Goal: Transaction & Acquisition: Register for event/course

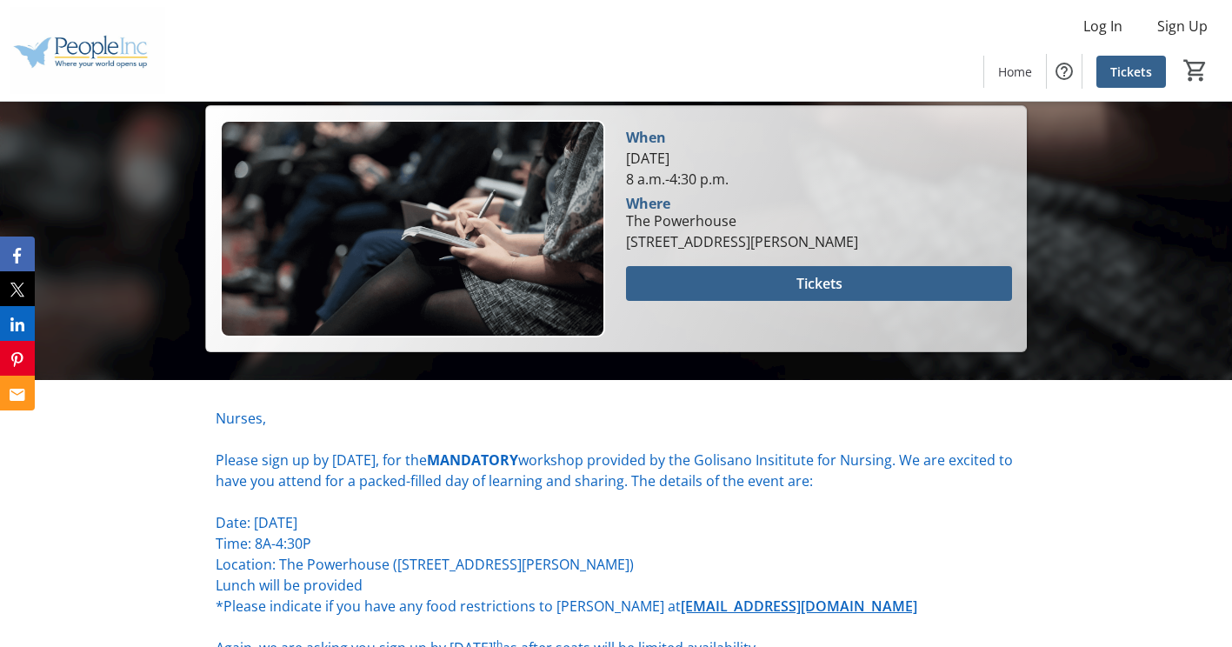
scroll to position [404, 0]
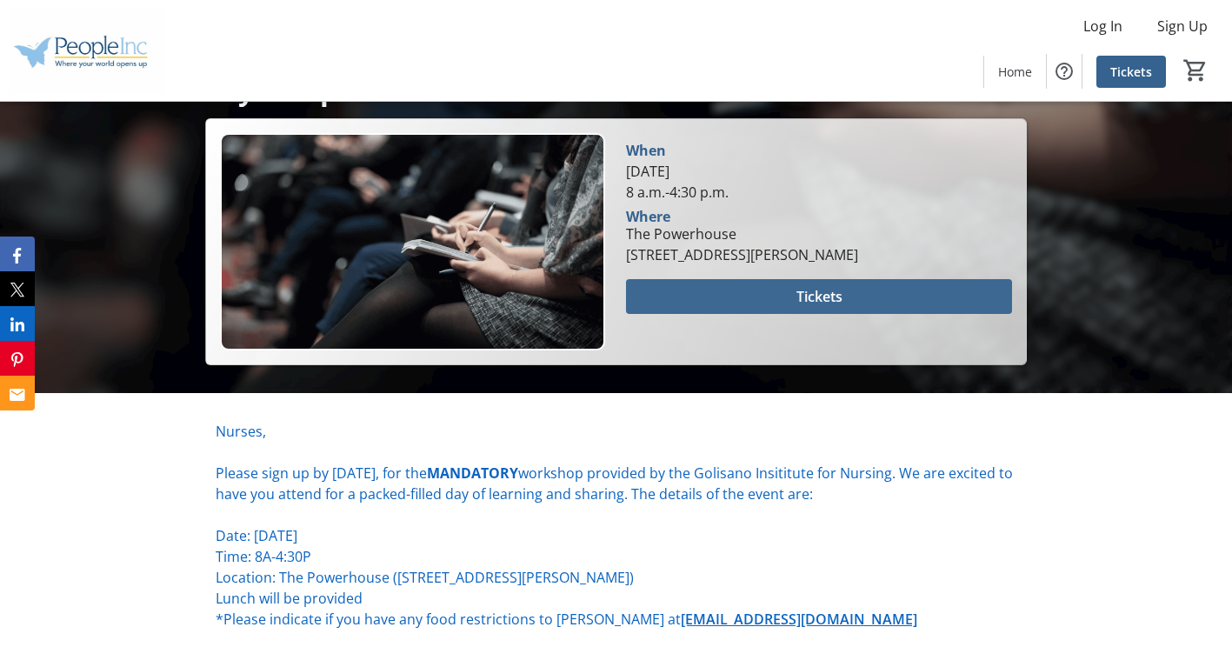
click at [762, 296] on span at bounding box center [818, 297] width 385 height 42
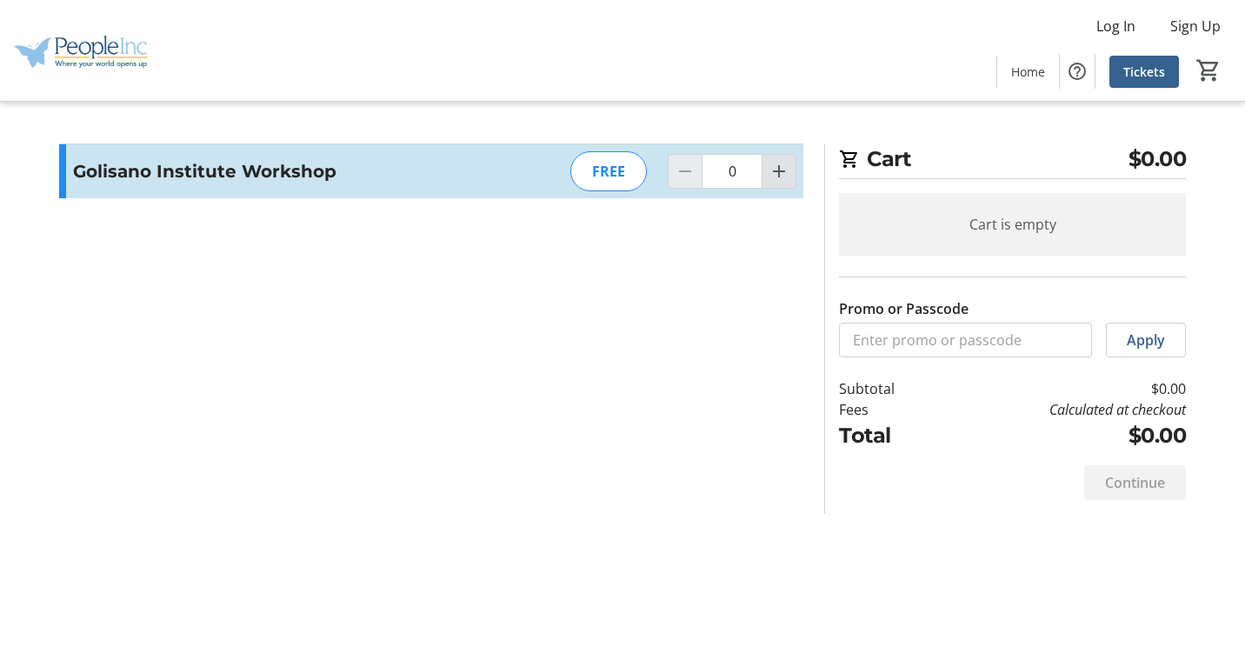
click at [786, 166] on mat-icon "Increment by one" at bounding box center [779, 171] width 21 height 21
type input "1"
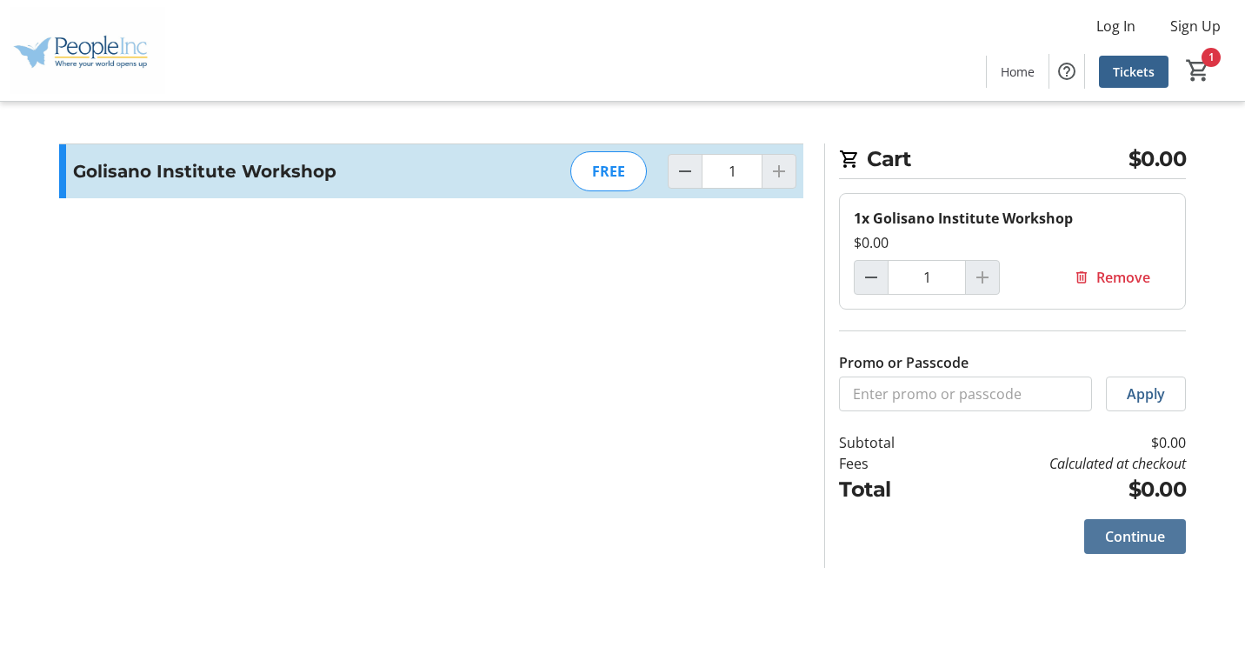
click at [1116, 543] on span "Continue" at bounding box center [1135, 536] width 60 height 21
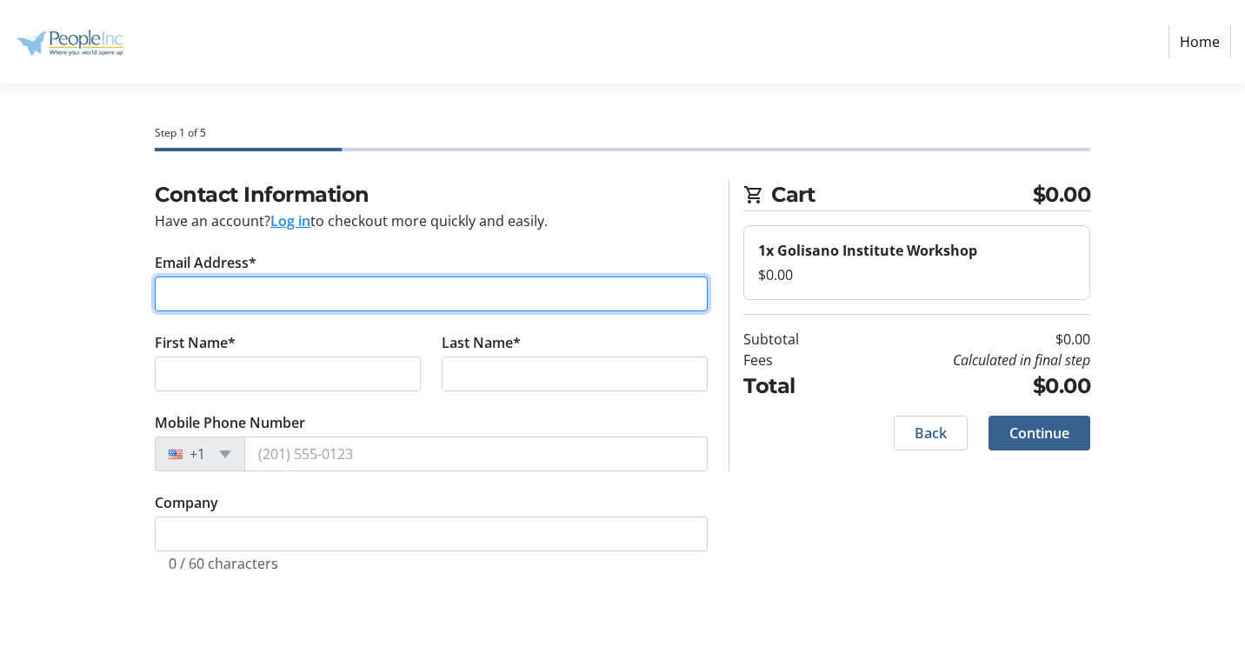
click at [257, 290] on input "Email Address*" at bounding box center [431, 294] width 553 height 35
type input "[EMAIL_ADDRESS][DOMAIN_NAME]"
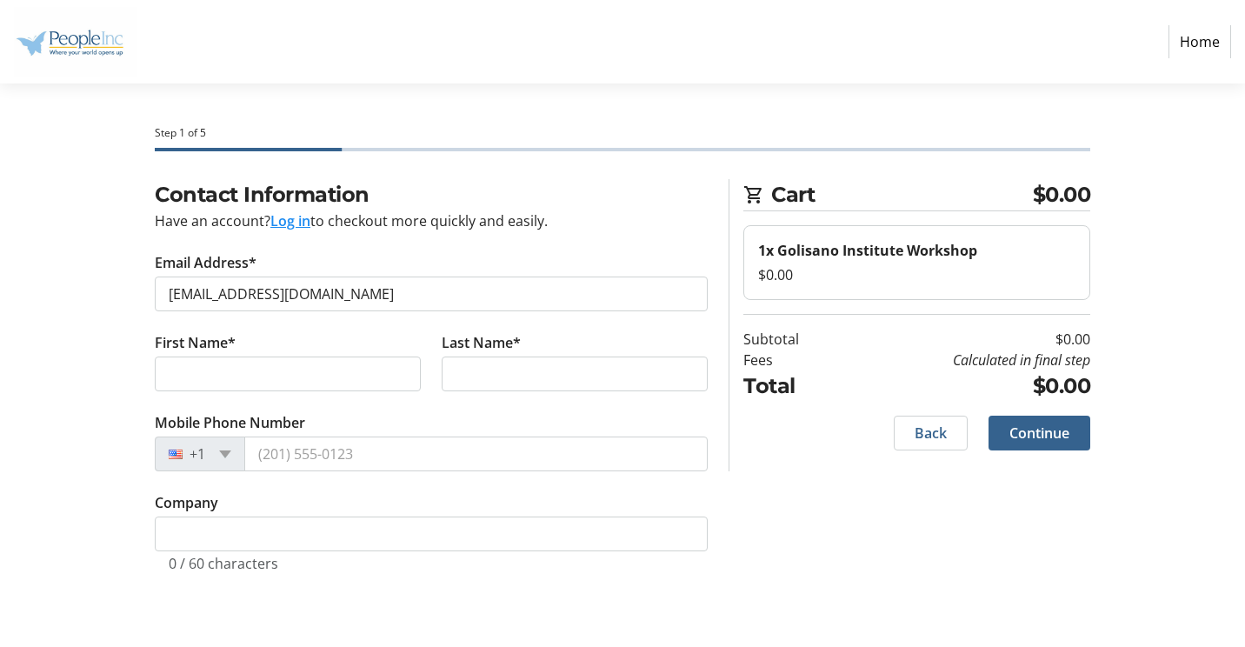
click at [55, 339] on div "Contact Information Have an account? Log in to checkout more quickly and easily…" at bounding box center [623, 396] width 1148 height 435
click at [177, 373] on input "First Name*" at bounding box center [288, 374] width 266 height 35
type input "[PERSON_NAME]"
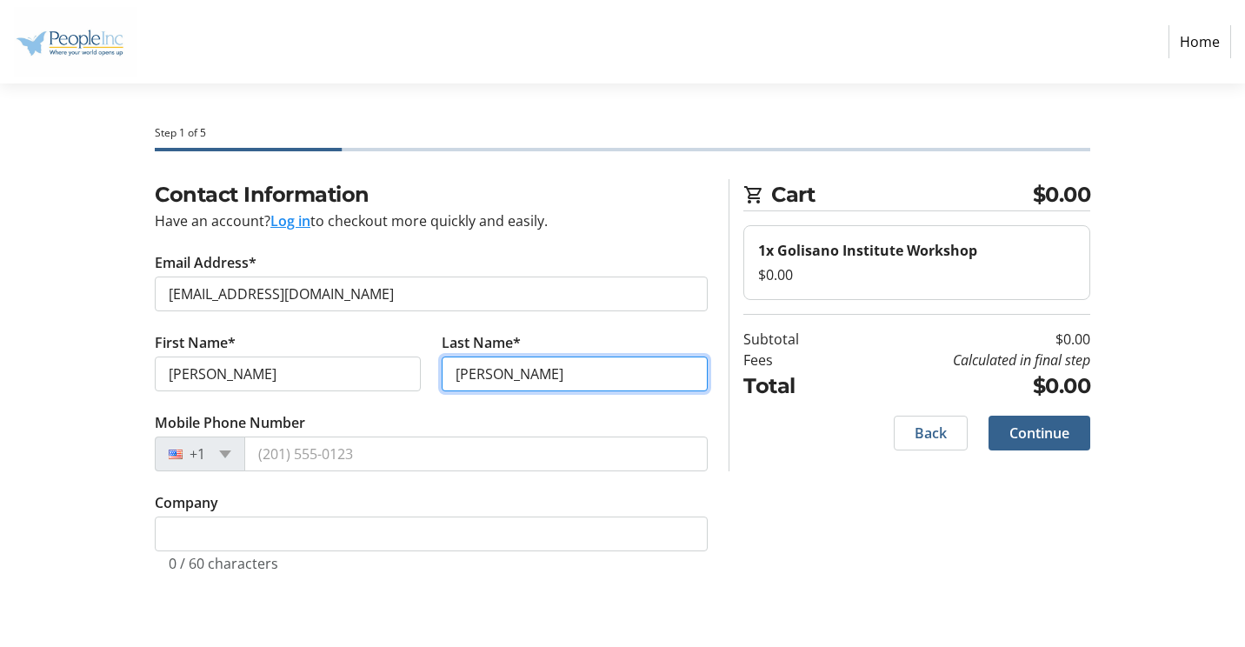
type input "[PERSON_NAME]"
click at [80, 406] on div "Contact Information Have an account? Log in to checkout more quickly and easily…" at bounding box center [623, 396] width 1148 height 435
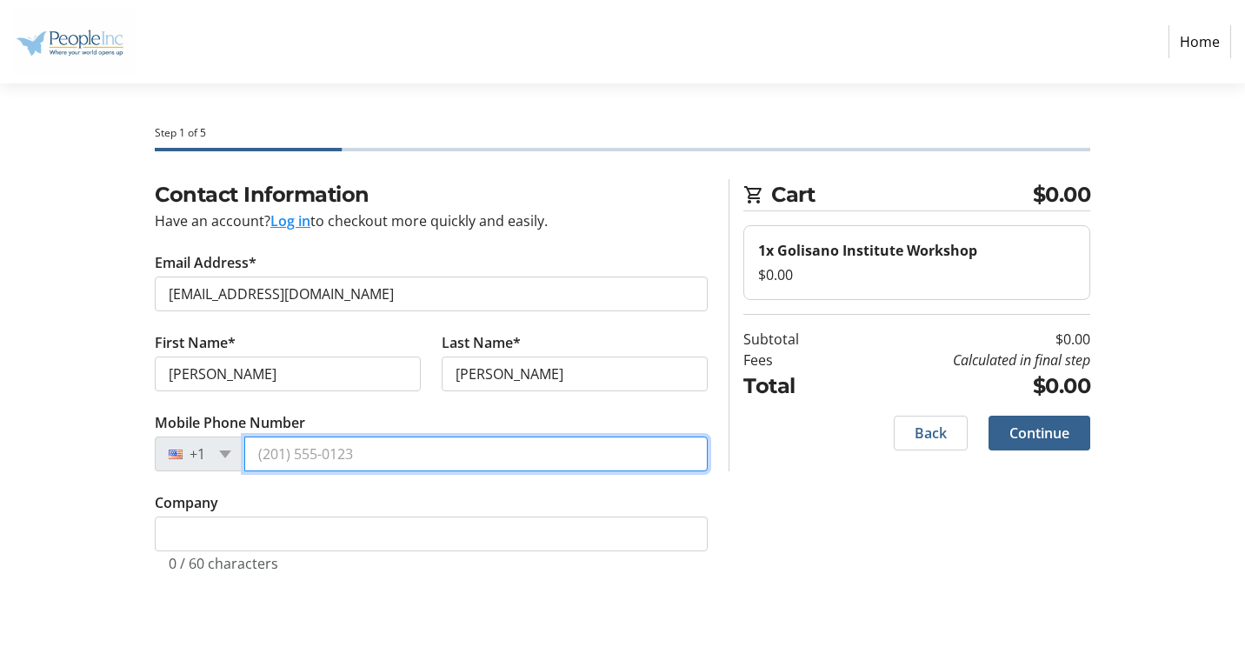
click at [289, 450] on input "Mobile Phone Number" at bounding box center [476, 454] width 464 height 35
click at [287, 459] on input "Mobile Phone Number" at bounding box center [476, 454] width 464 height 35
type input "[PHONE_NUMBER]"
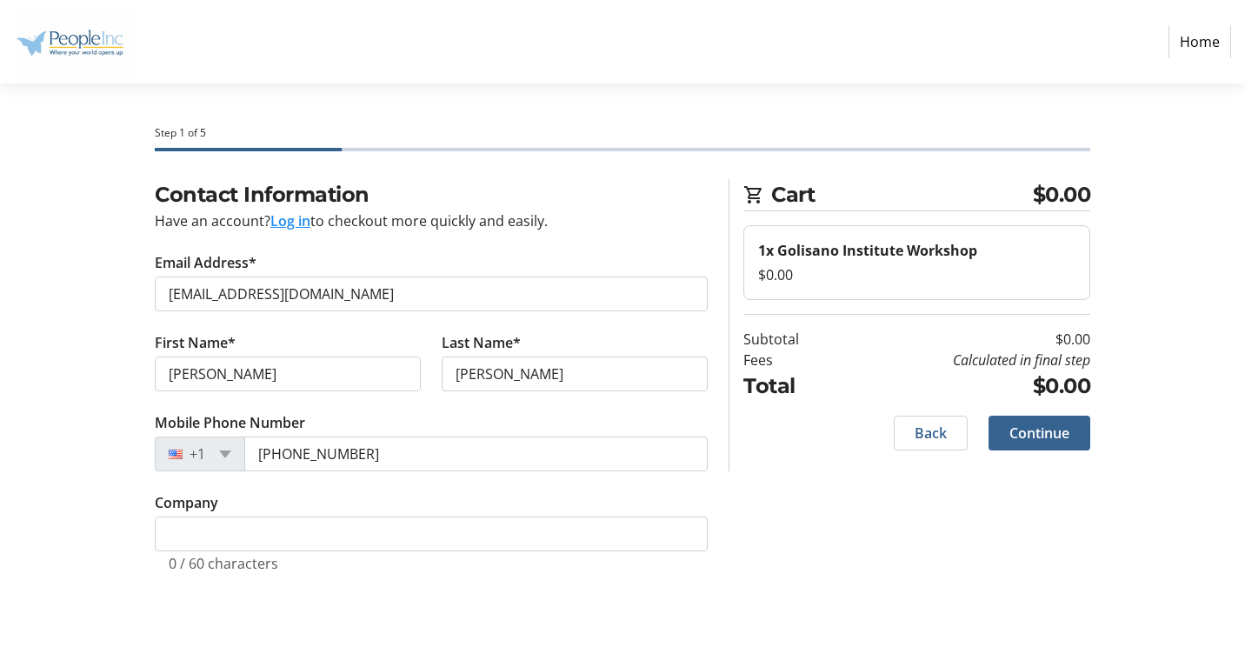
click at [18, 438] on section "Step 1 of 5 Cart $0.00 1x Golisano Institute Workshop $0.00 Subtotal $0.00 Fees…" at bounding box center [622, 365] width 1245 height 564
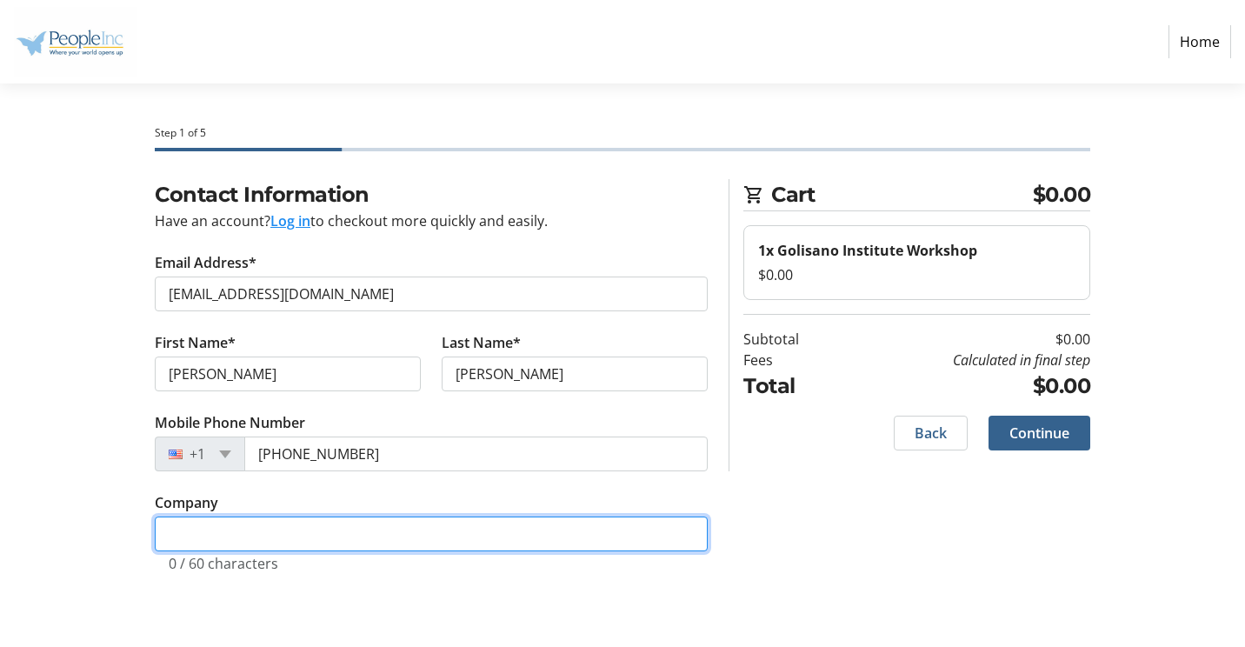
click at [210, 541] on input "Company" at bounding box center [431, 534] width 553 height 35
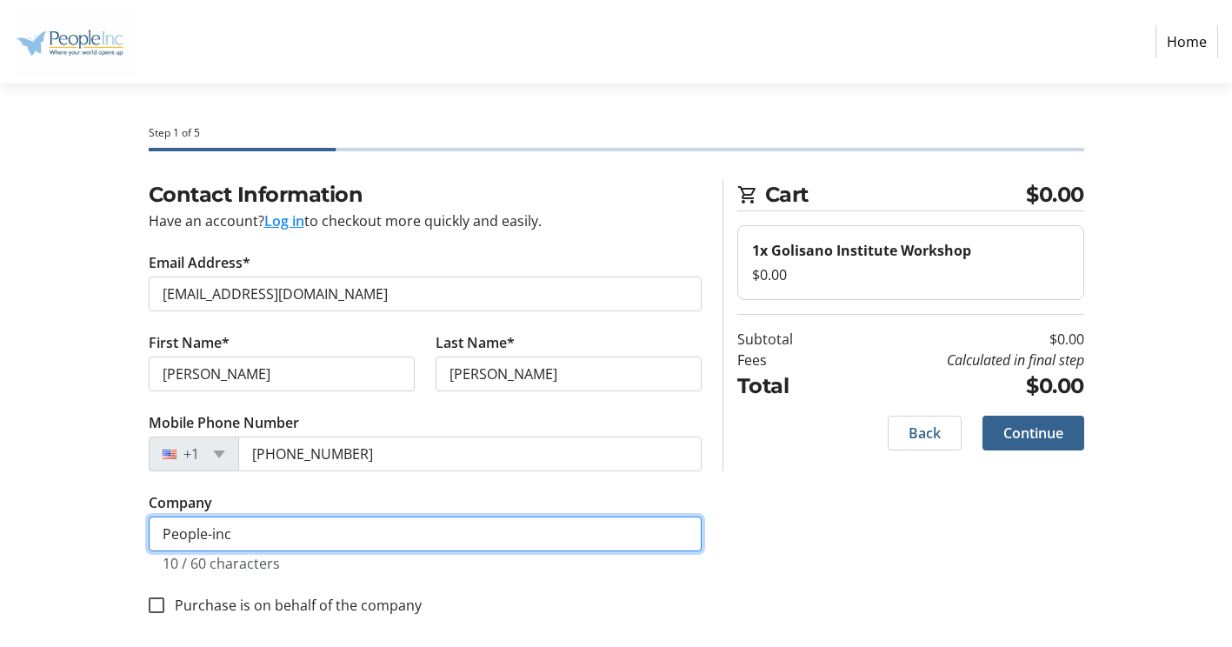
drag, startPoint x: 228, startPoint y: 538, endPoint x: 255, endPoint y: 545, distance: 27.8
type input "People-Inc"
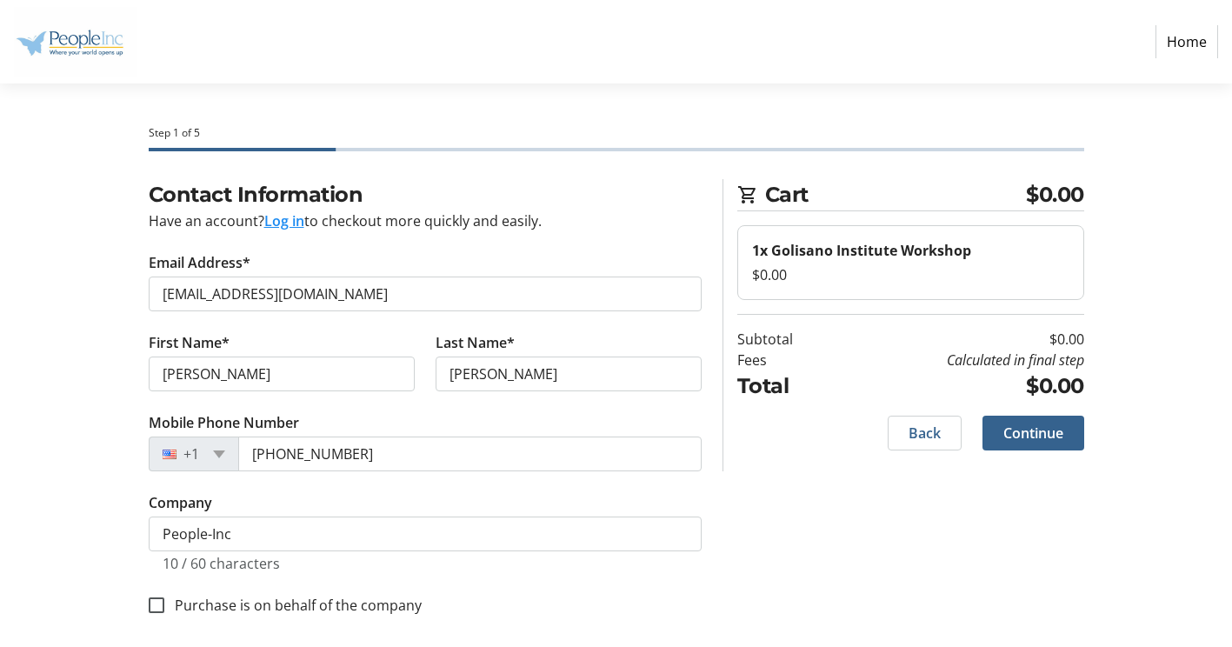
click at [44, 468] on div "Contact Information Have an account? Log in to checkout more quickly and easily…" at bounding box center [617, 418] width 1148 height 478
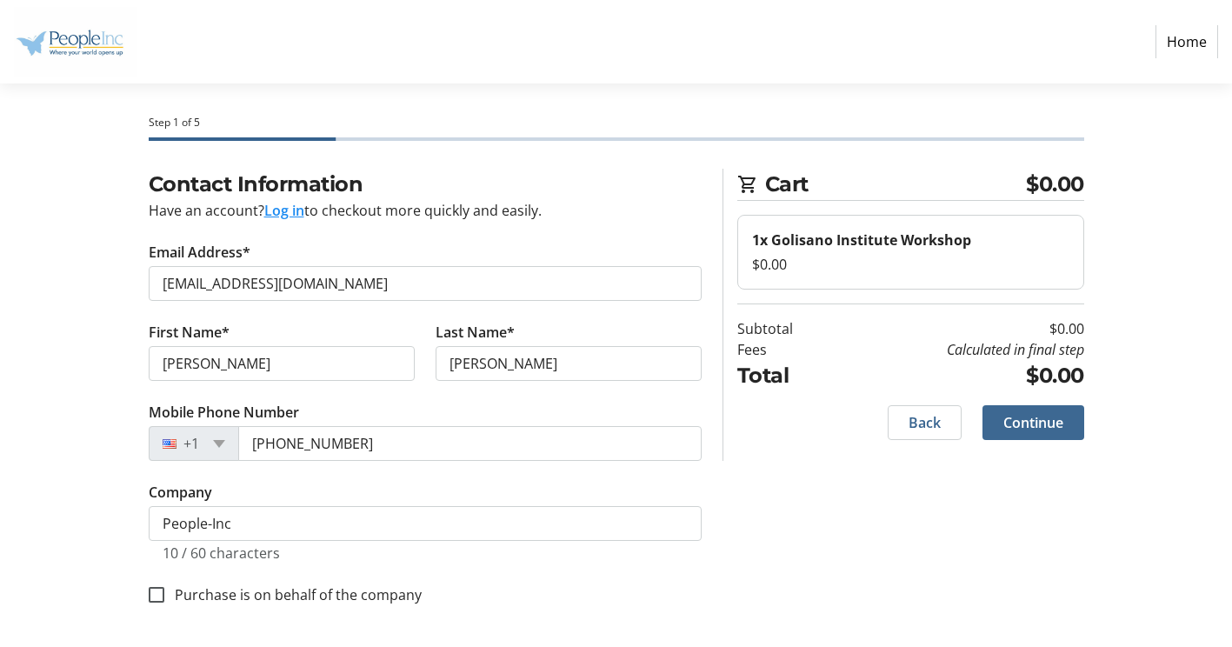
click at [1057, 425] on span "Continue" at bounding box center [1034, 422] width 60 height 21
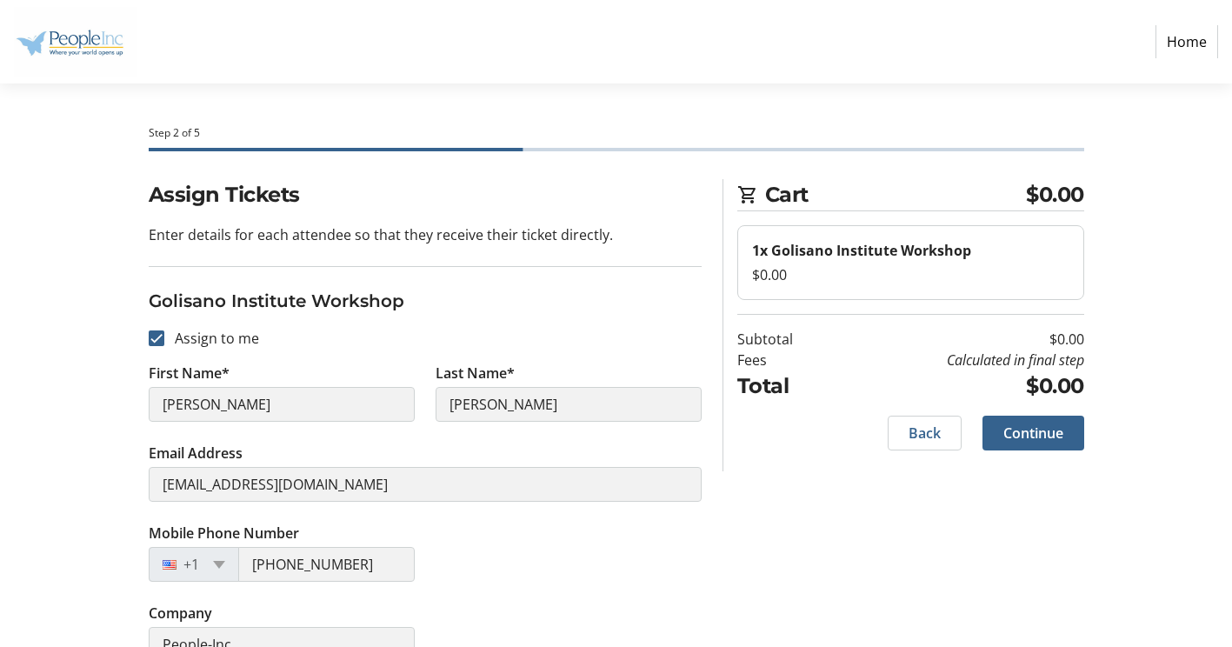
scroll to position [36, 0]
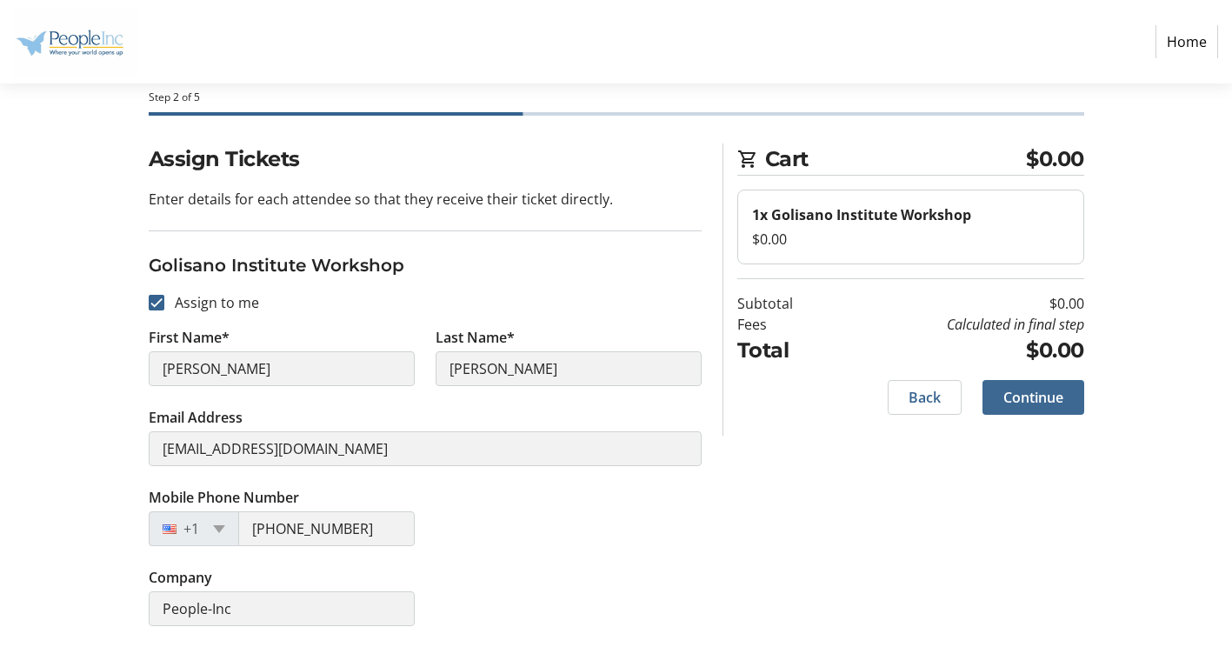
click at [1044, 391] on span "Continue" at bounding box center [1034, 397] width 60 height 21
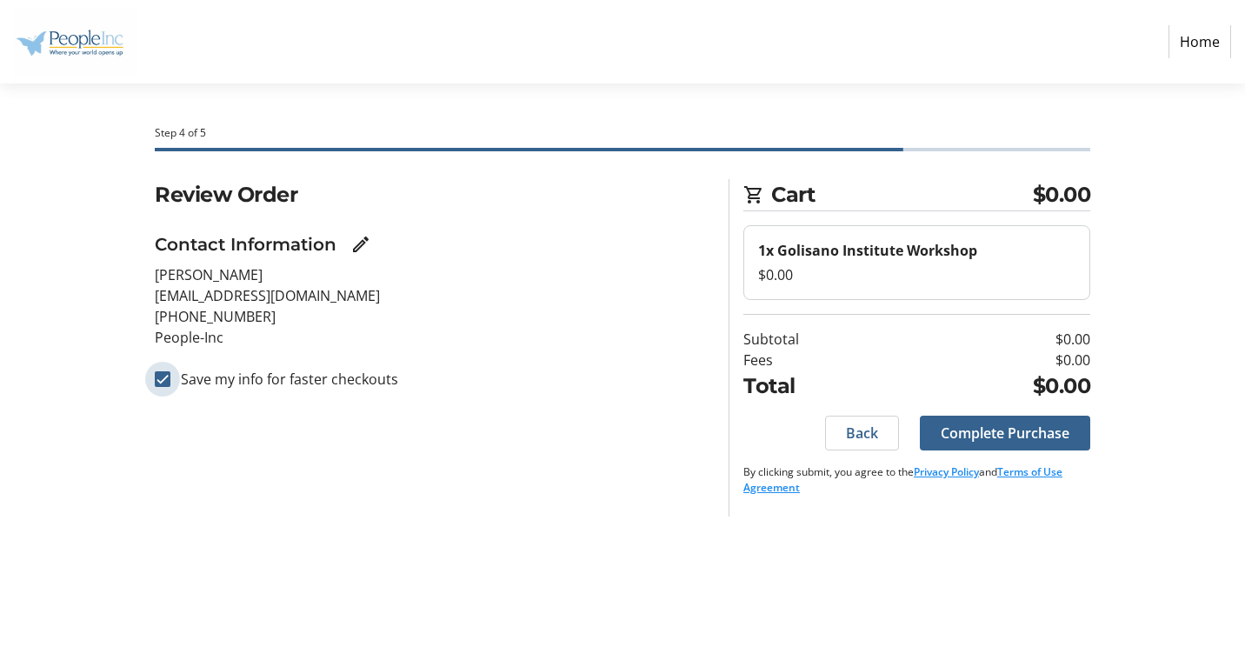
drag, startPoint x: 163, startPoint y: 375, endPoint x: 232, endPoint y: 385, distance: 69.5
click at [163, 375] on input "Save my info for faster checkouts" at bounding box center [163, 379] width 16 height 16
checkbox input "false"
click at [964, 435] on span "Complete Purchase" at bounding box center [1005, 433] width 129 height 21
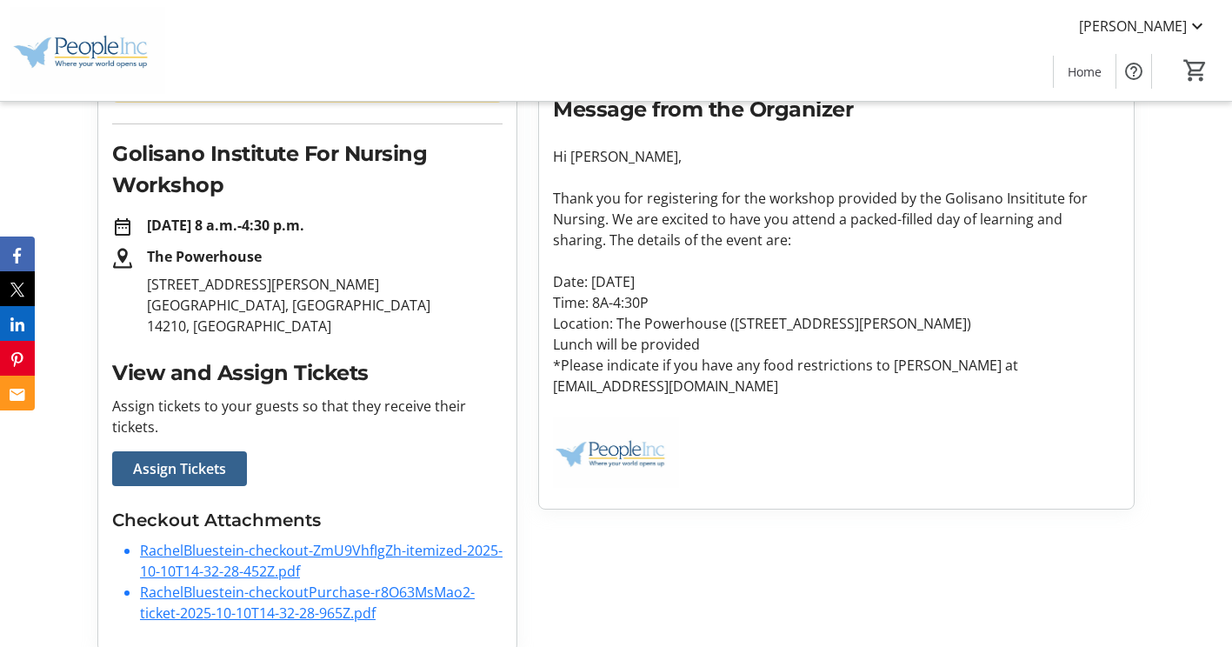
scroll to position [257, 0]
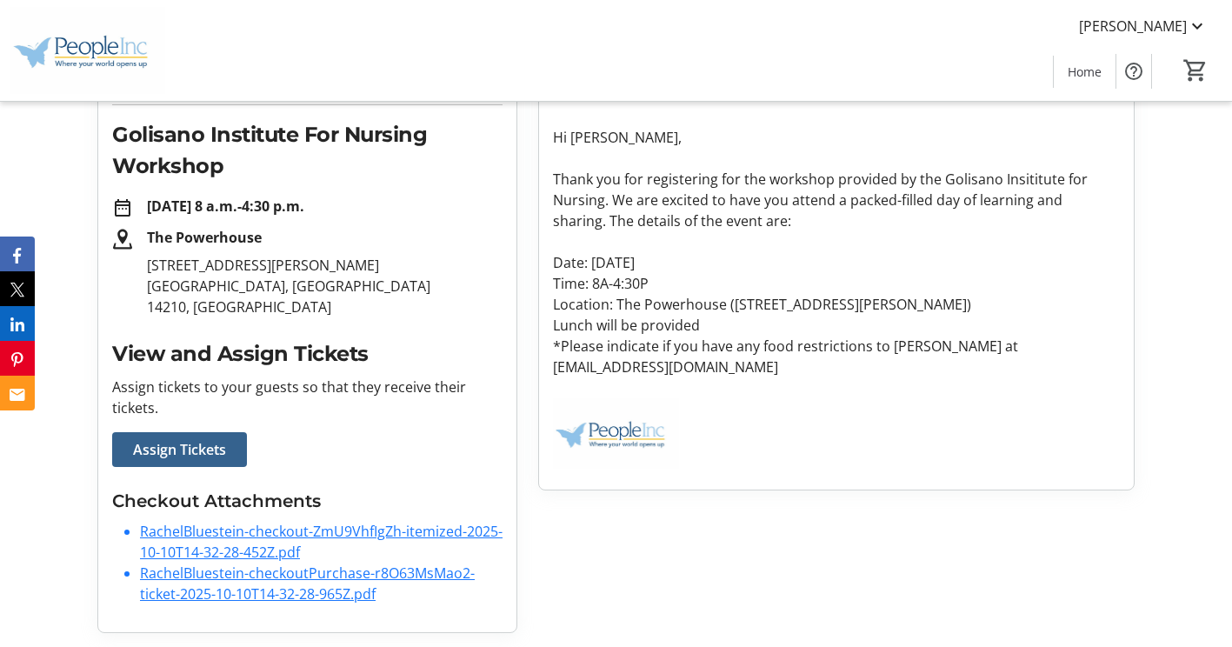
click at [324, 527] on link "RachelBluestein-checkout-ZmU9VhfIgZh-itemized-2025-10-10T14-32-28-452Z.pdf" at bounding box center [321, 542] width 363 height 40
click at [329, 571] on link "RachelBluestein-checkoutPurchase-r8O63MsMao2-ticket-2025-10-10T14-32-28-965Z.pdf" at bounding box center [307, 584] width 335 height 40
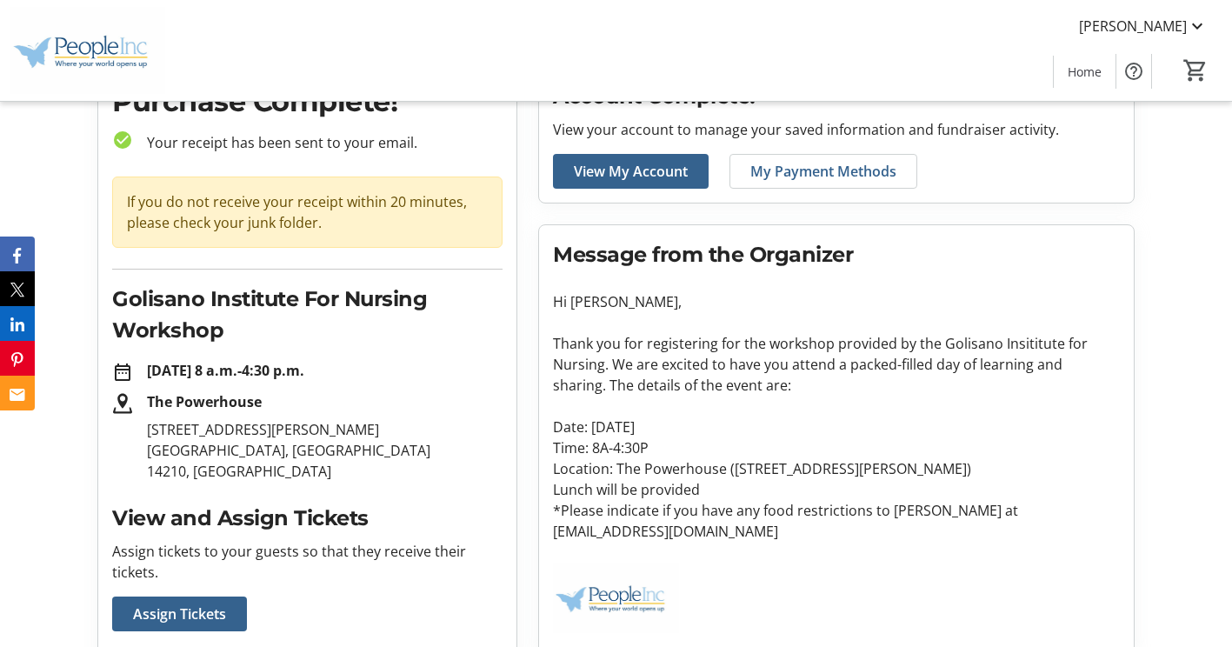
scroll to position [0, 0]
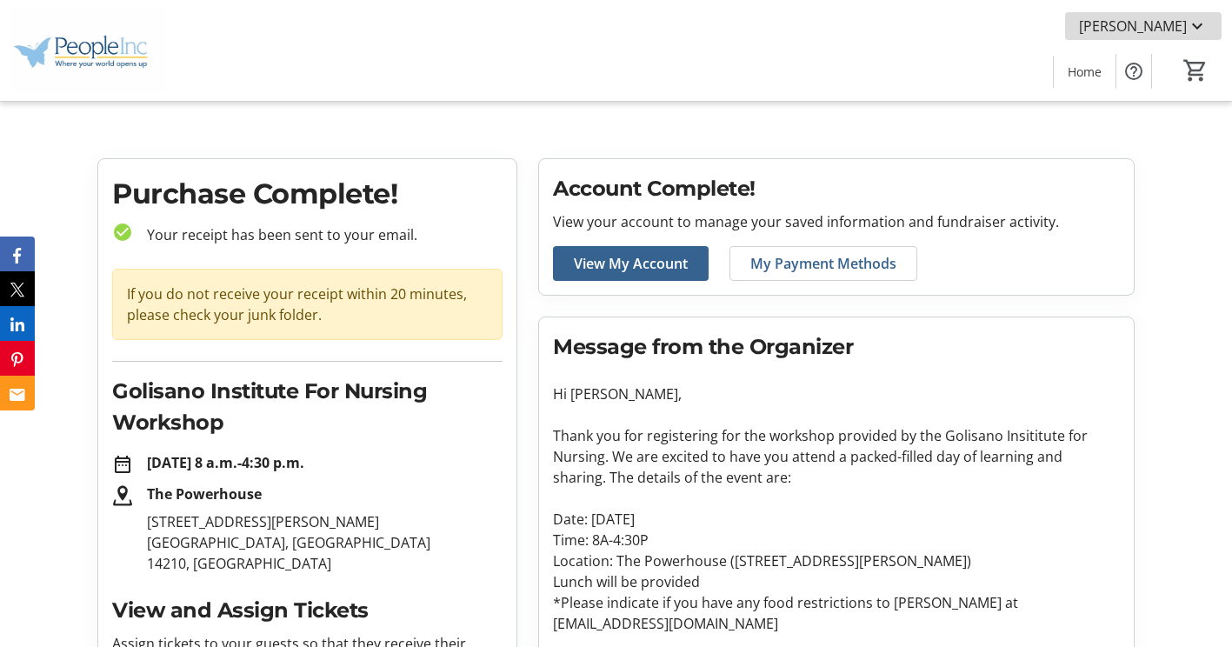
click at [1201, 23] on mat-icon at bounding box center [1197, 26] width 21 height 21
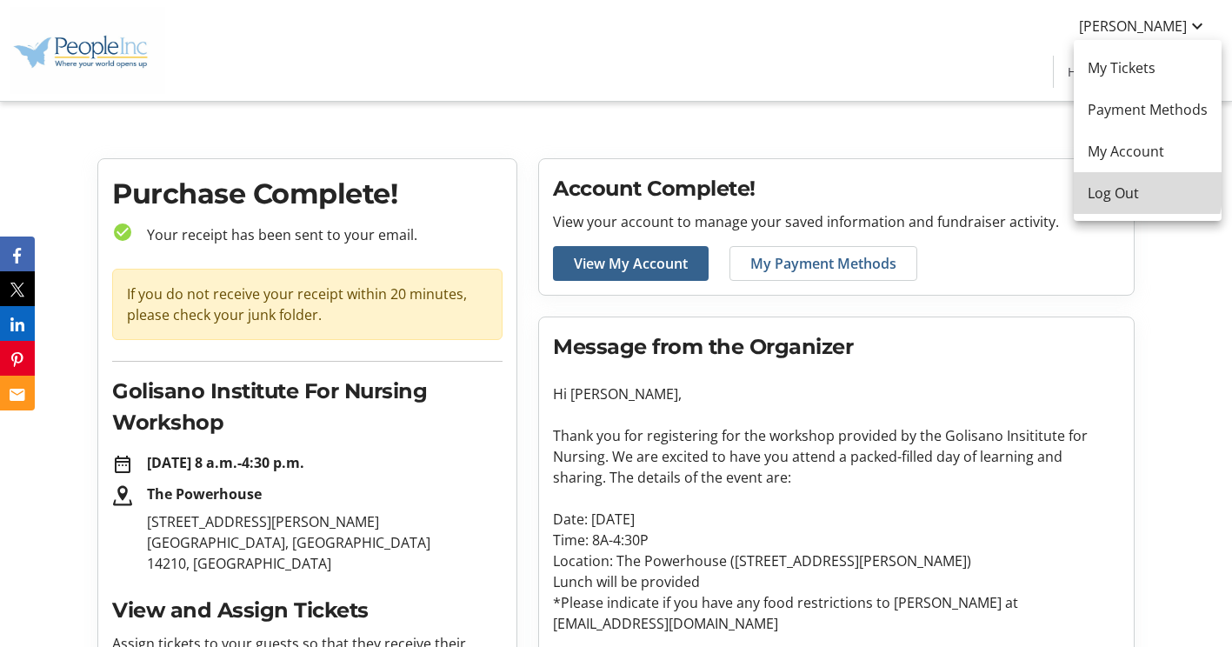
click at [1114, 187] on span "Log Out" at bounding box center [1148, 193] width 120 height 21
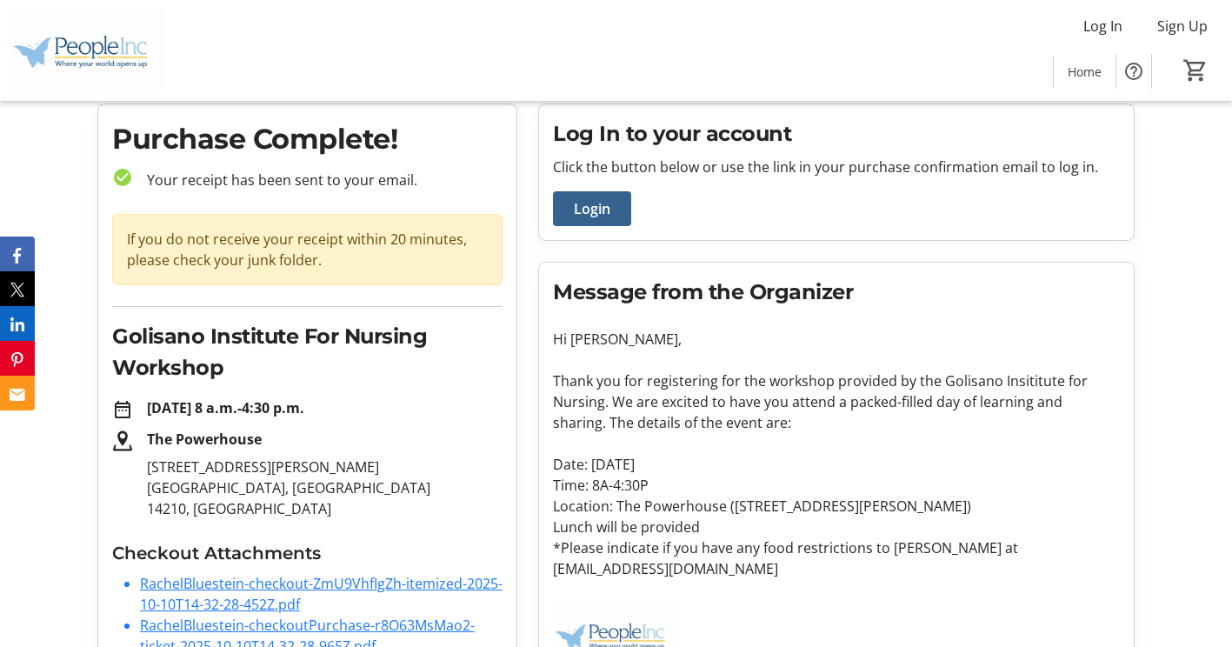
scroll to position [114, 0]
